Goal: Information Seeking & Learning: Learn about a topic

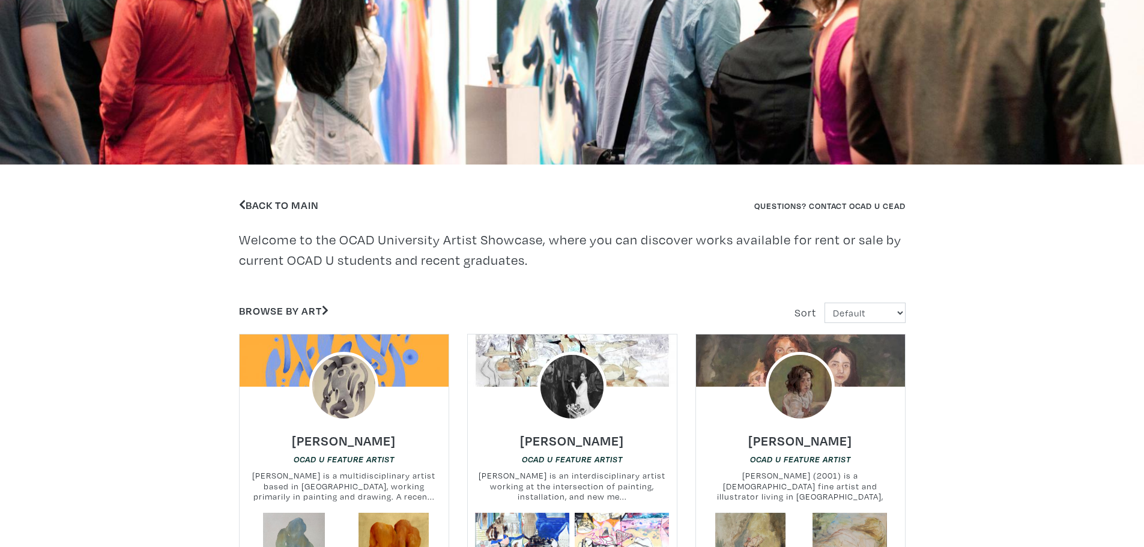
scroll to position [300, 0]
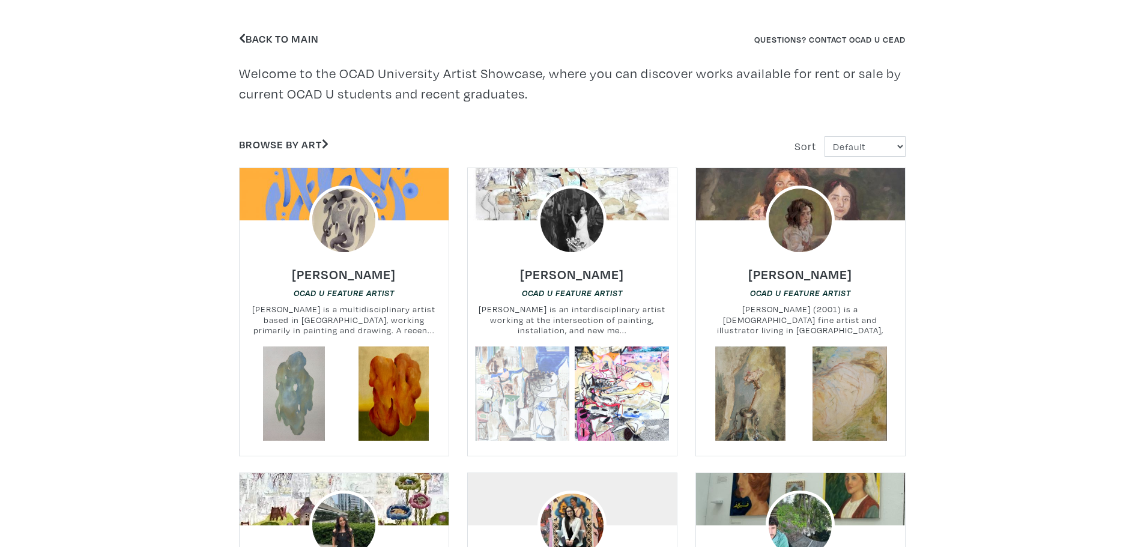
click at [503, 389] on link at bounding box center [522, 393] width 94 height 94
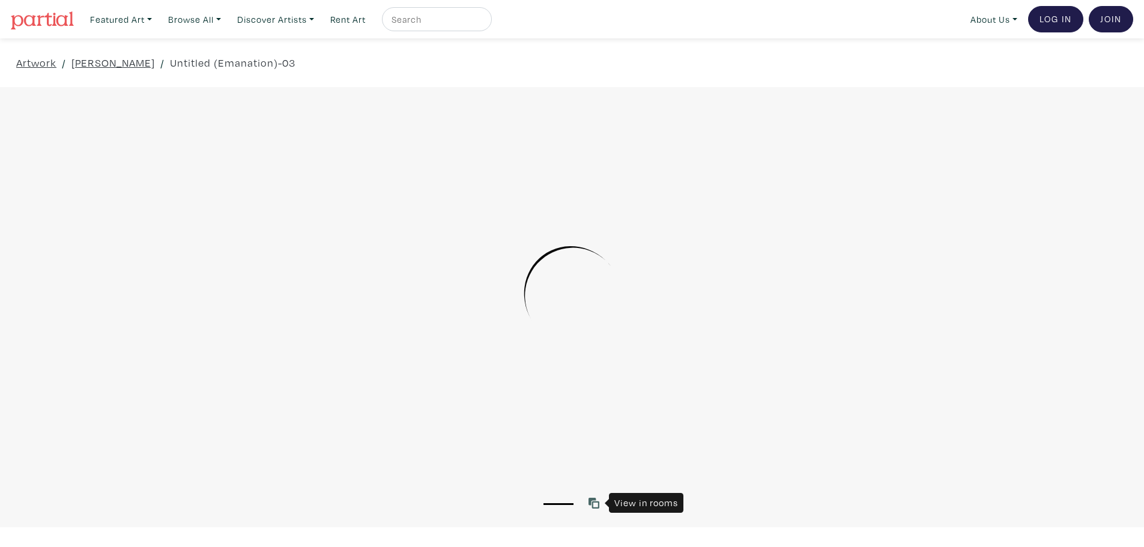
click at [596, 506] on icon at bounding box center [593, 503] width 11 height 11
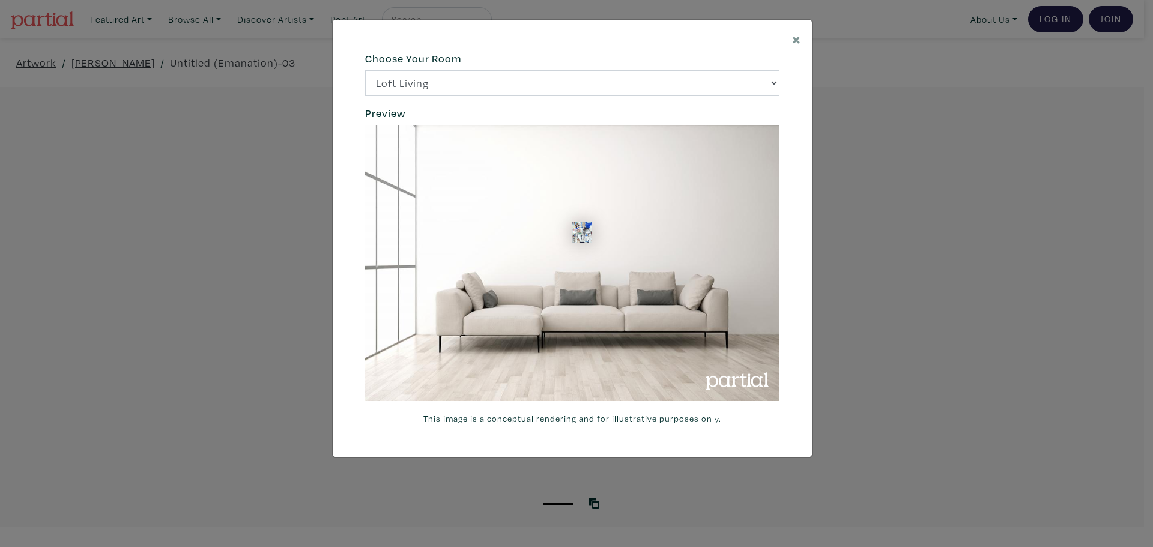
click at [563, 506] on div "× 664c6a6d6e3476504e6b79362f4172494552756f69424f306573337867644a4961614a537a457…" at bounding box center [576, 273] width 1153 height 547
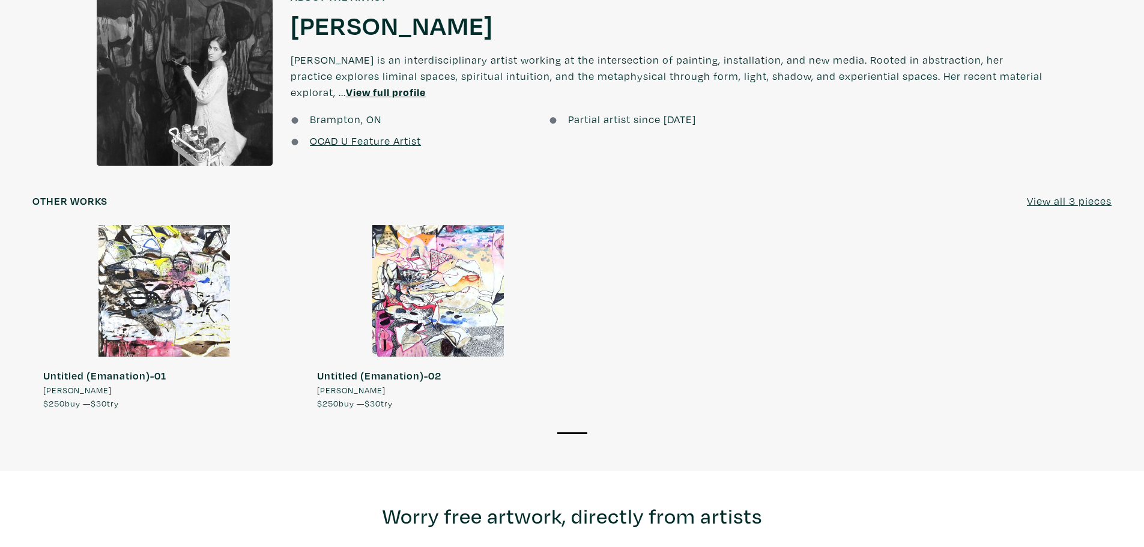
scroll to position [1081, 0]
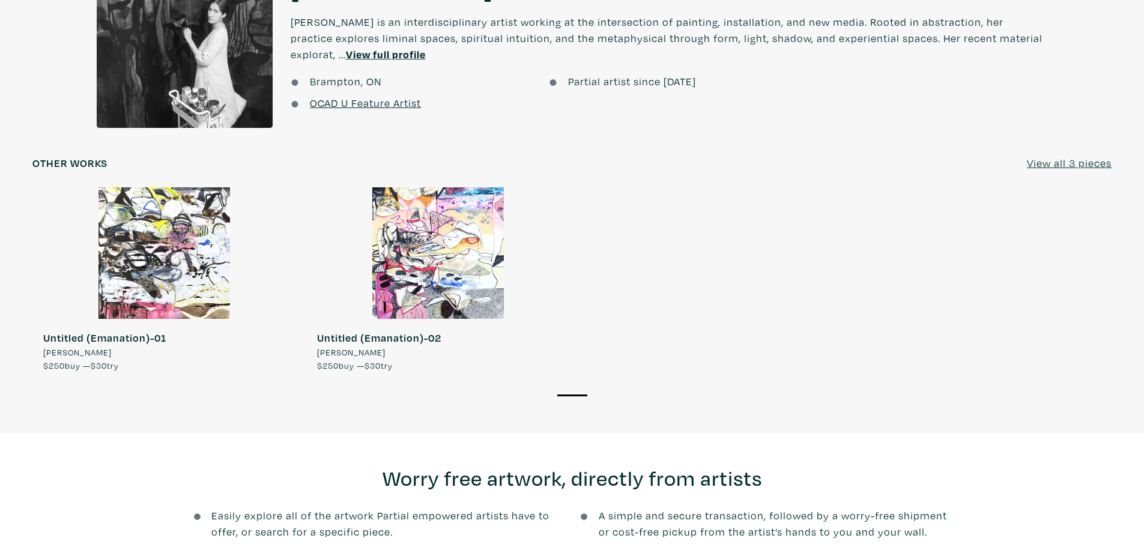
click at [468, 249] on div at bounding box center [437, 252] width 263 height 131
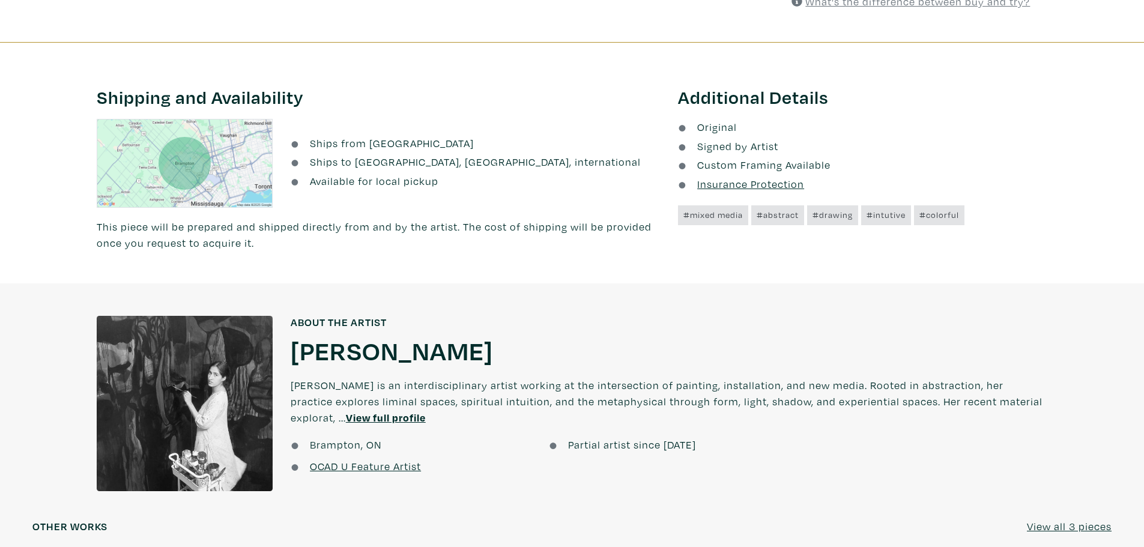
scroll to position [720, 0]
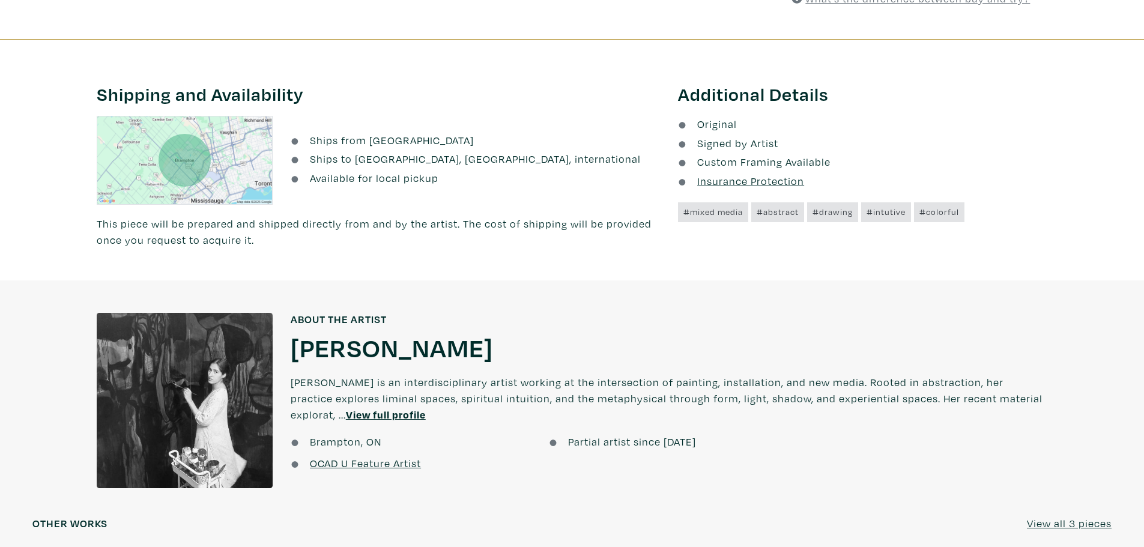
click at [357, 415] on u "View full profile" at bounding box center [386, 415] width 80 height 14
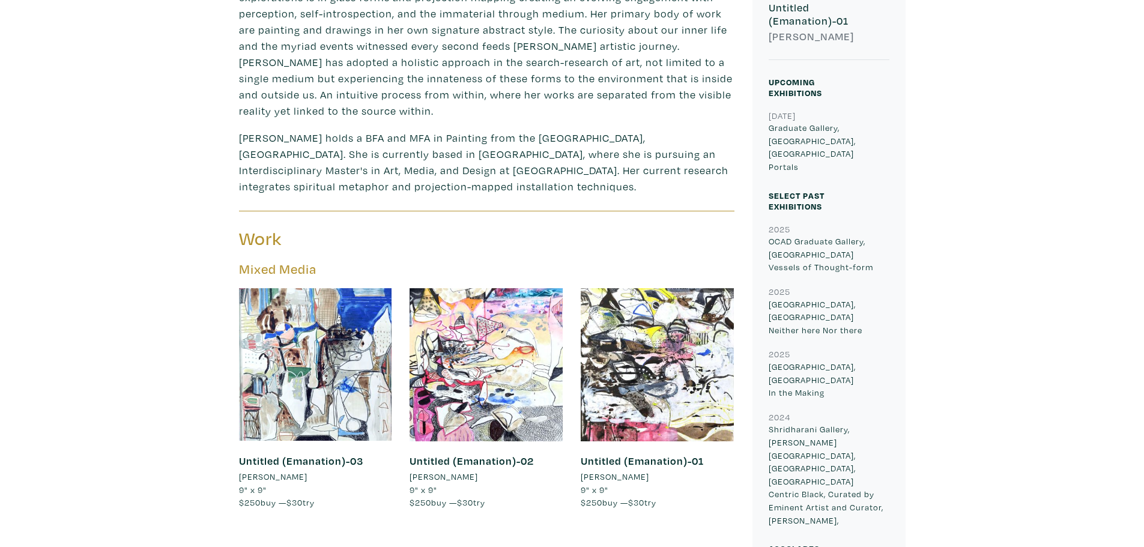
scroll to position [540, 0]
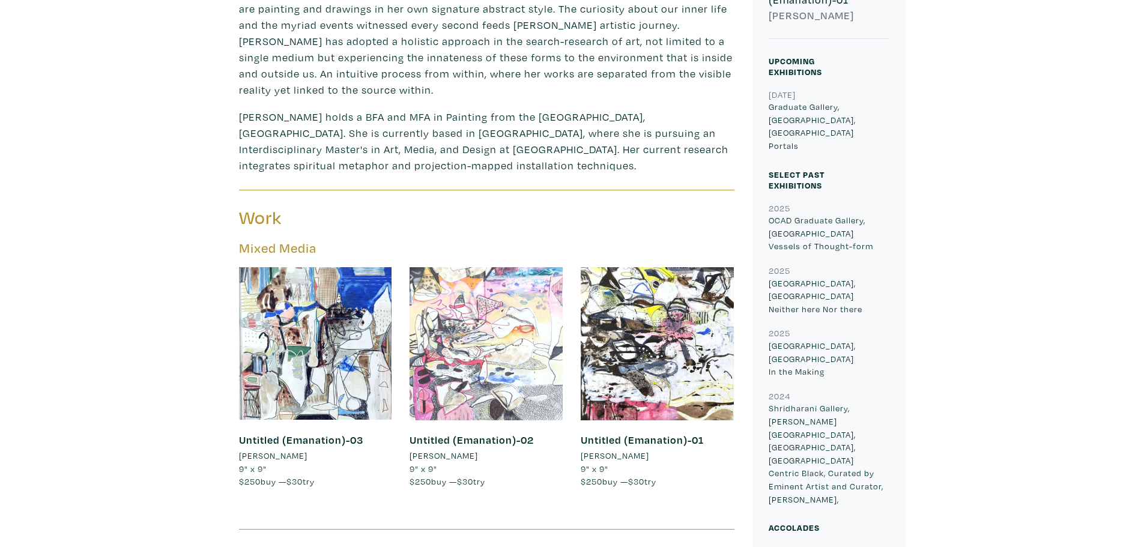
click at [548, 379] on div at bounding box center [485, 343] width 153 height 153
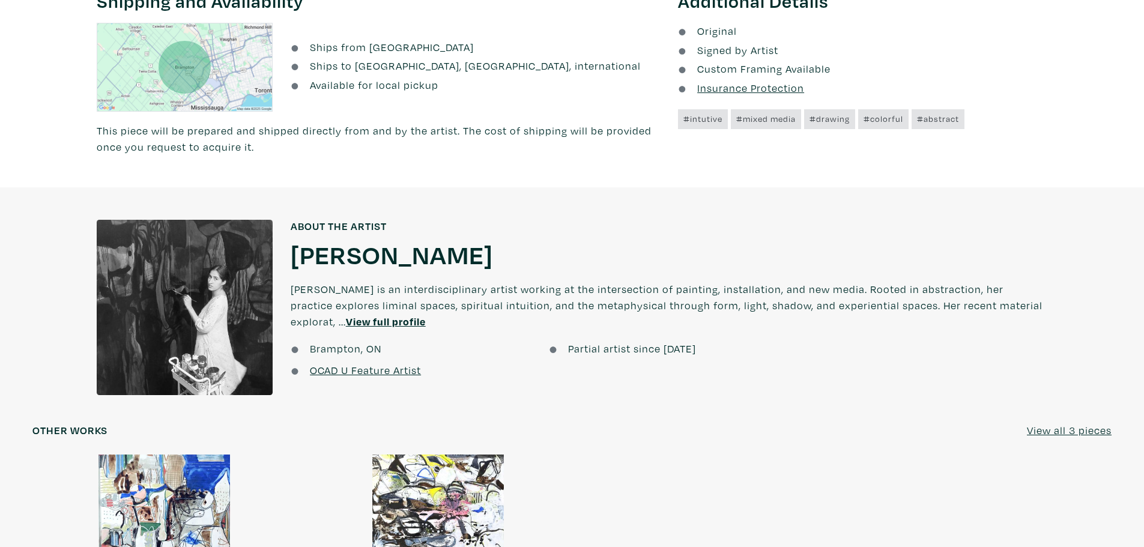
scroll to position [1021, 0]
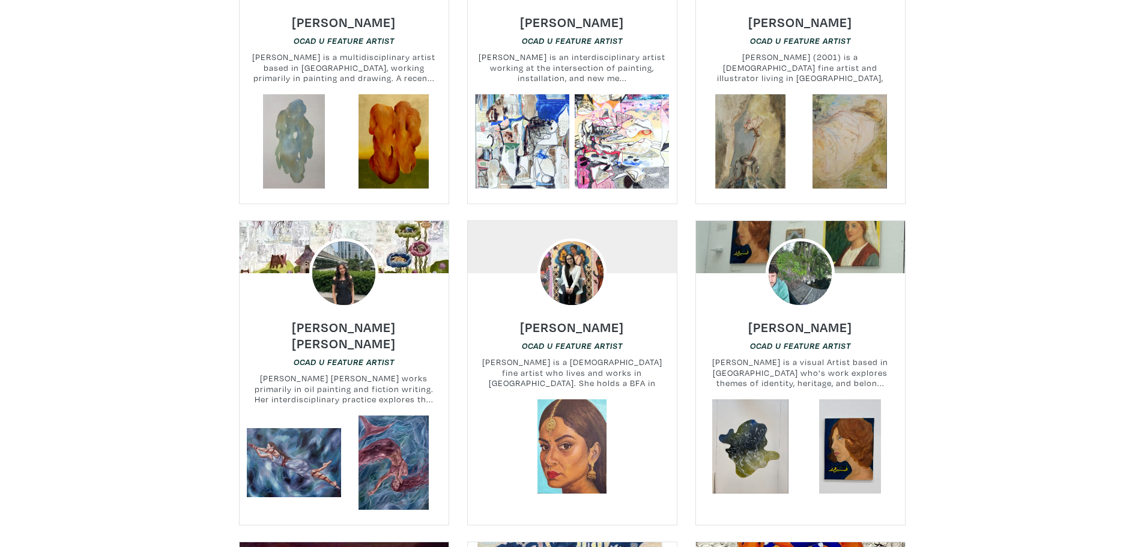
scroll to position [601, 0]
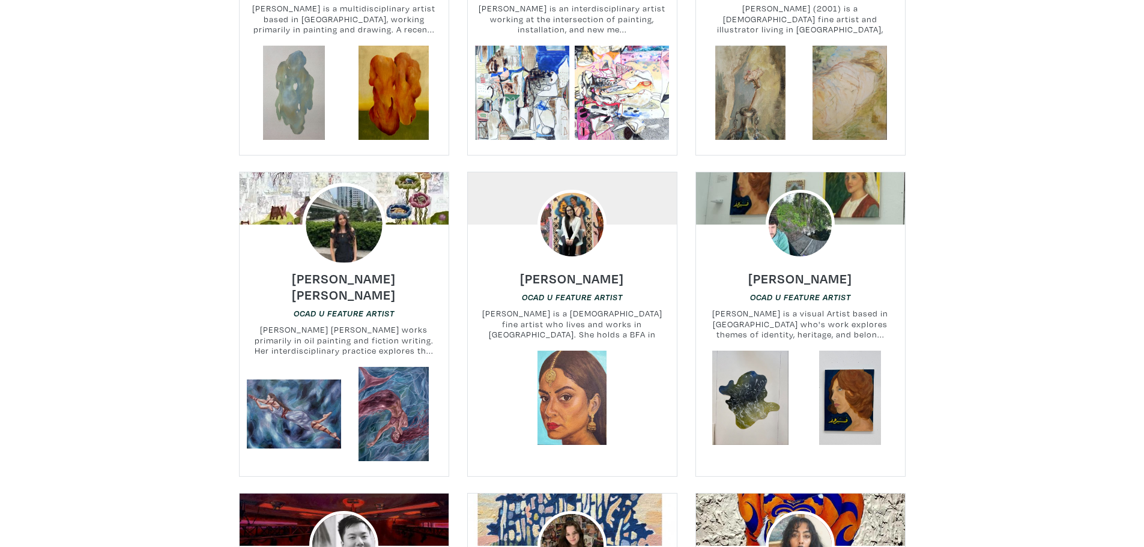
click at [327, 231] on img at bounding box center [343, 224] width 83 height 83
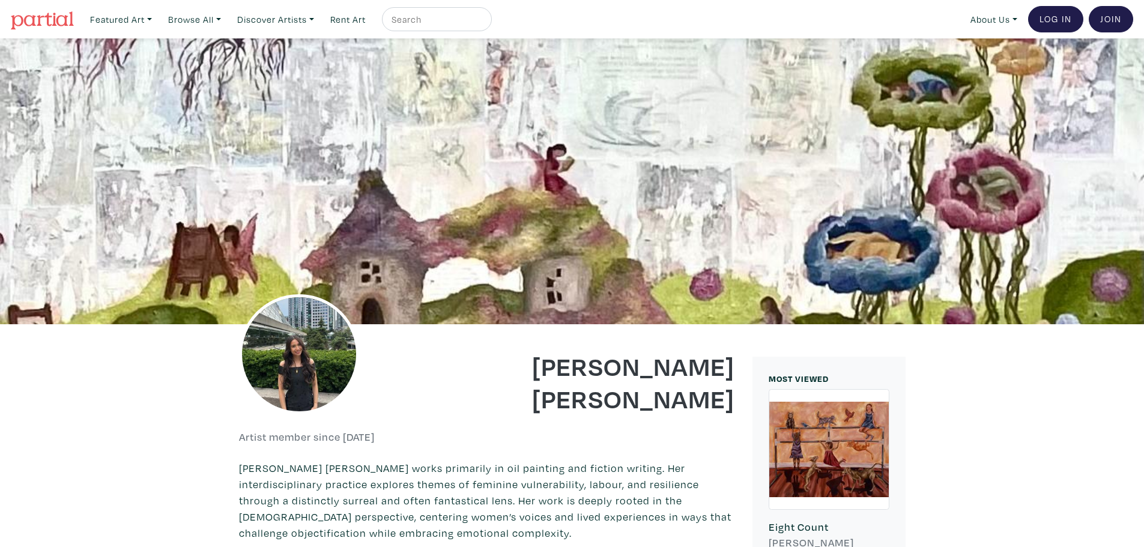
click at [288, 382] on img at bounding box center [299, 354] width 120 height 120
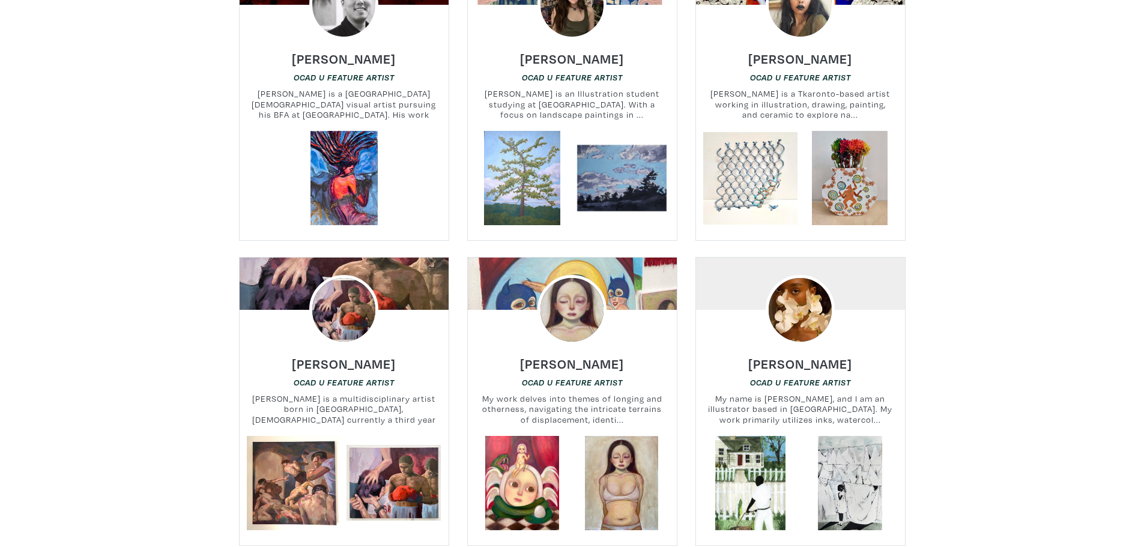
scroll to position [1202, 0]
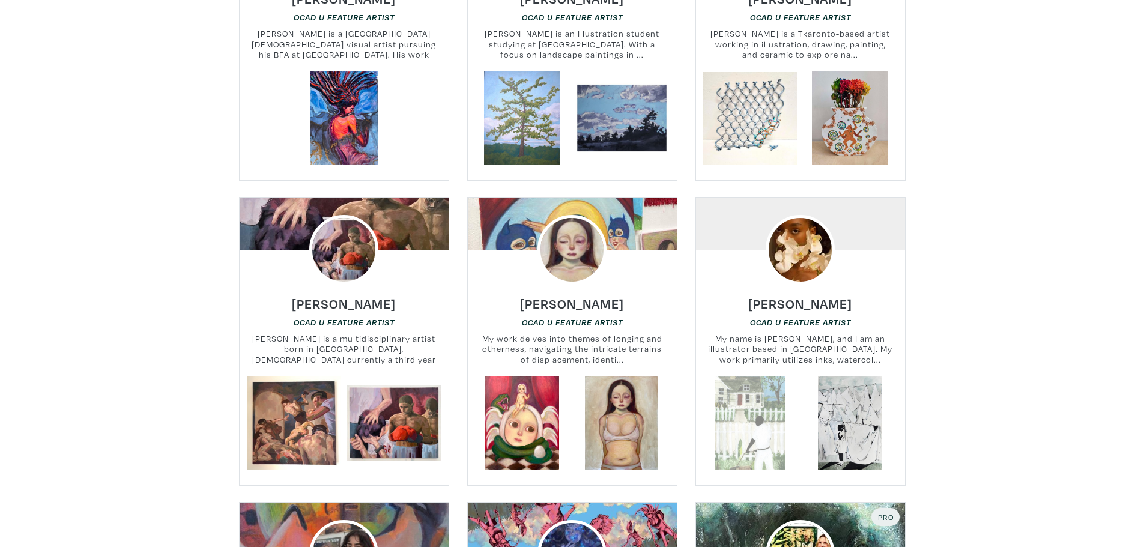
click at [754, 387] on link at bounding box center [750, 423] width 94 height 94
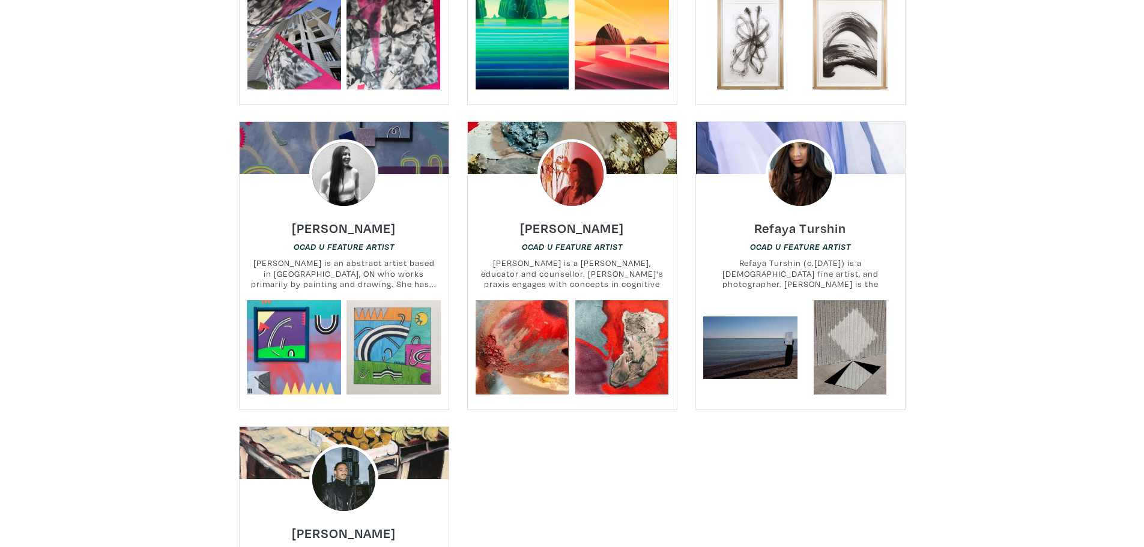
scroll to position [14771, 0]
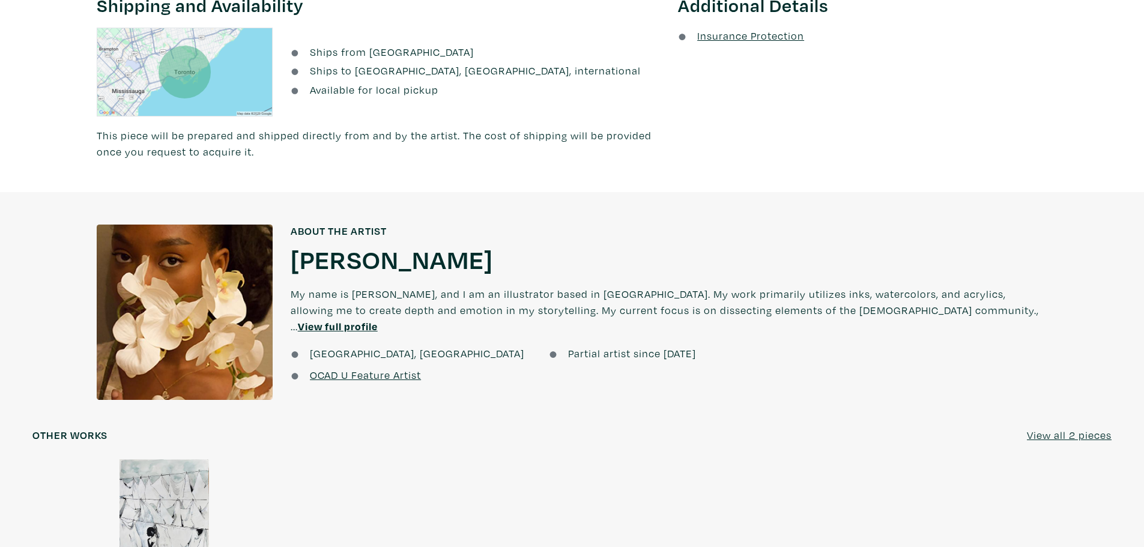
scroll to position [841, 0]
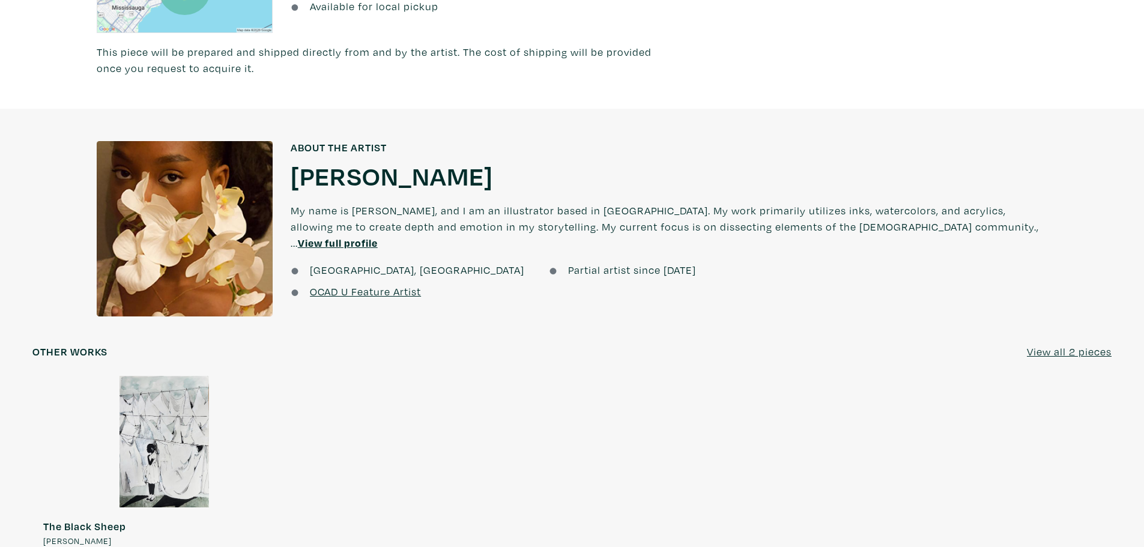
click at [378, 236] on u "View full profile" at bounding box center [338, 243] width 80 height 14
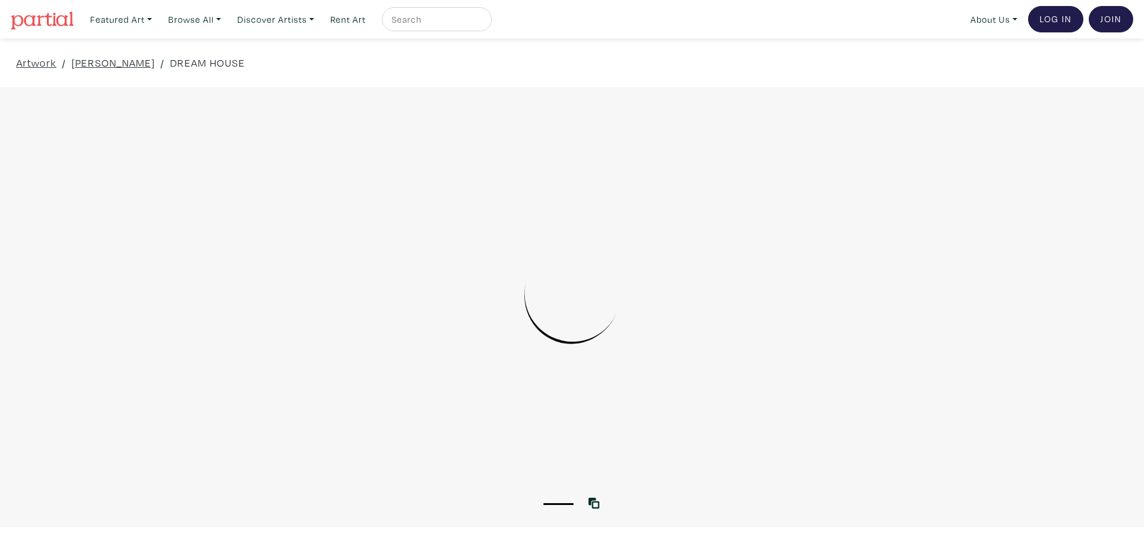
click at [516, 267] on div at bounding box center [572, 293] width 1144 height 381
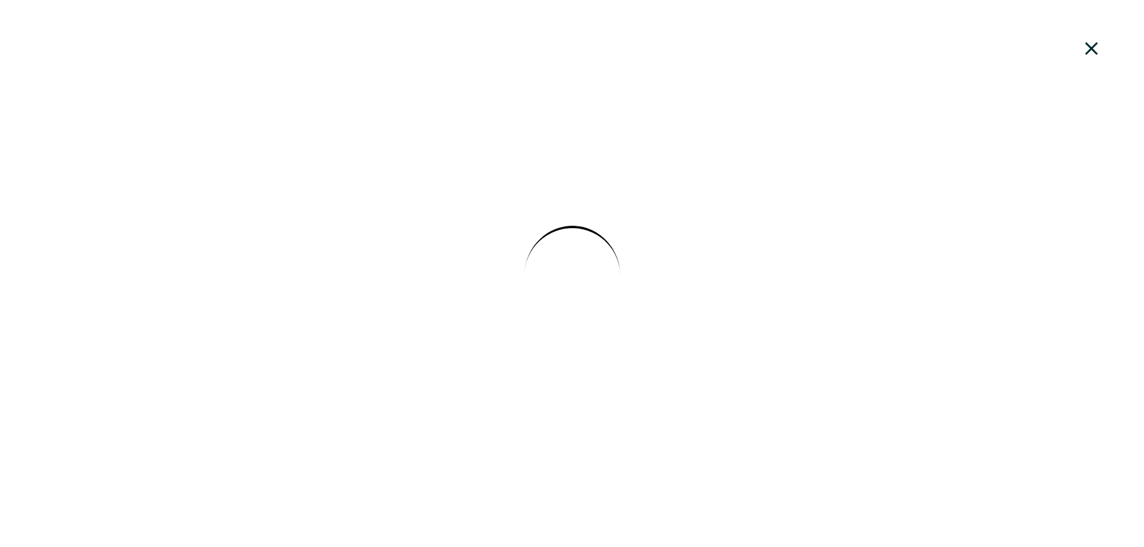
click at [516, 267] on div at bounding box center [572, 273] width 1144 height 515
